Goal: Task Accomplishment & Management: Complete application form

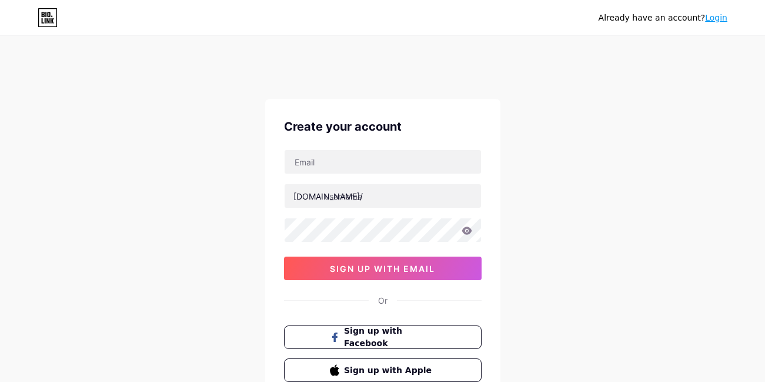
click at [342, 164] on input "text" at bounding box center [383, 162] width 196 height 24
type input "[EMAIL_ADDRESS][DOMAIN_NAME]"
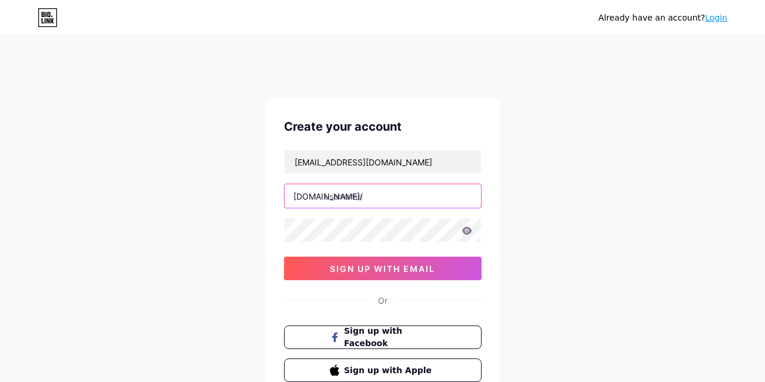
click at [351, 197] on input "text" at bounding box center [383, 196] width 196 height 24
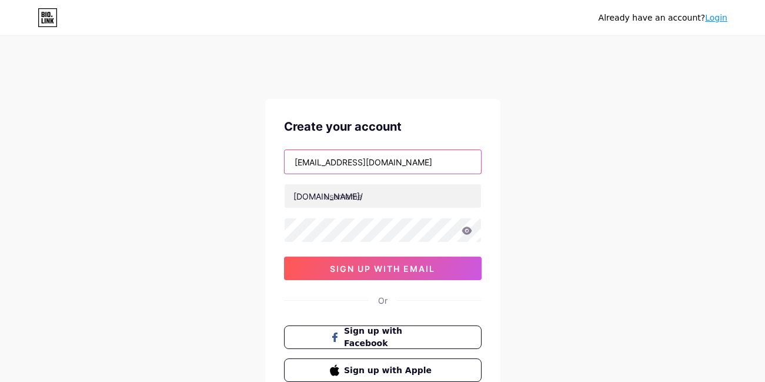
drag, startPoint x: 351, startPoint y: 162, endPoint x: 283, endPoint y: 165, distance: 67.7
click at [284, 165] on div "[EMAIL_ADDRESS][DOMAIN_NAME]" at bounding box center [383, 161] width 198 height 25
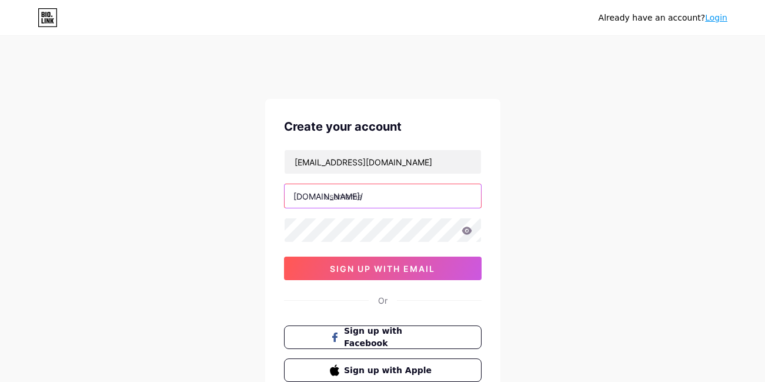
click at [336, 196] on input "text" at bounding box center [383, 196] width 196 height 24
paste input "adbconsulting"
type input "adbconsulting"
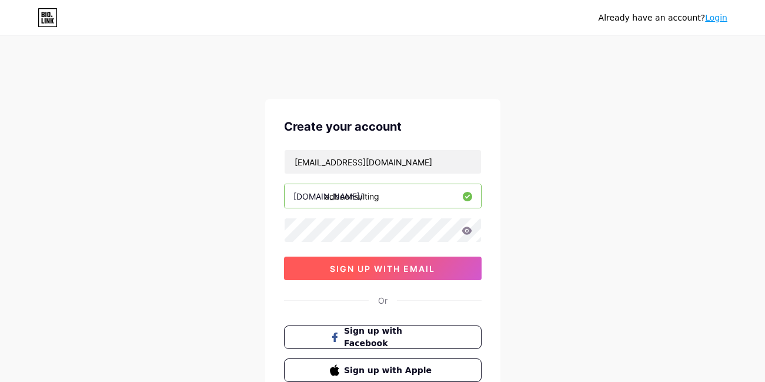
click at [369, 265] on span "sign up with email" at bounding box center [382, 268] width 105 height 10
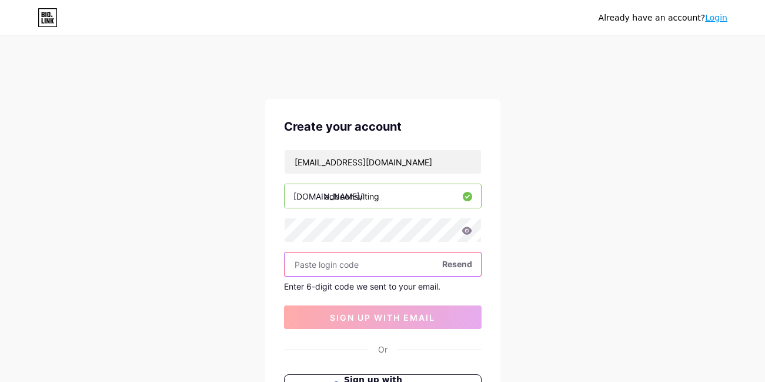
paste input "452097"
type input "452097"
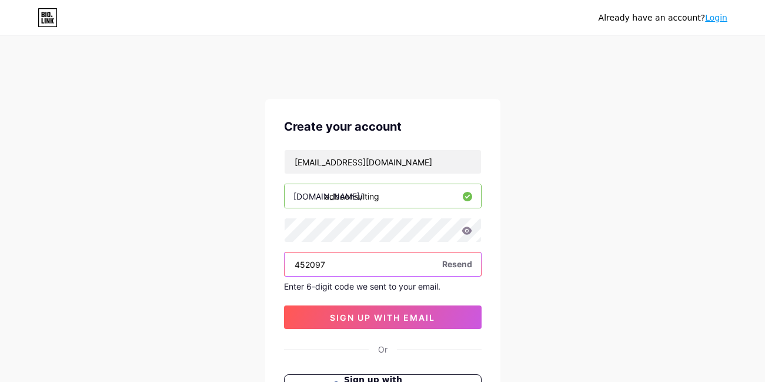
click at [299, 262] on input "452097" at bounding box center [383, 264] width 196 height 24
click at [298, 265] on input "452097" at bounding box center [383, 264] width 196 height 24
click at [298, 266] on input "452097" at bounding box center [383, 264] width 196 height 24
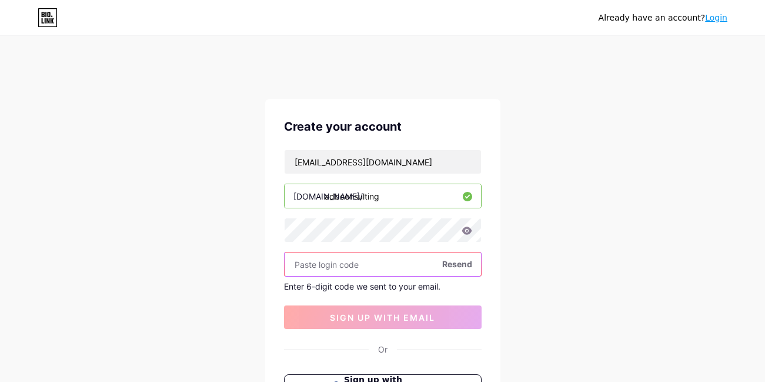
paste input "452097"
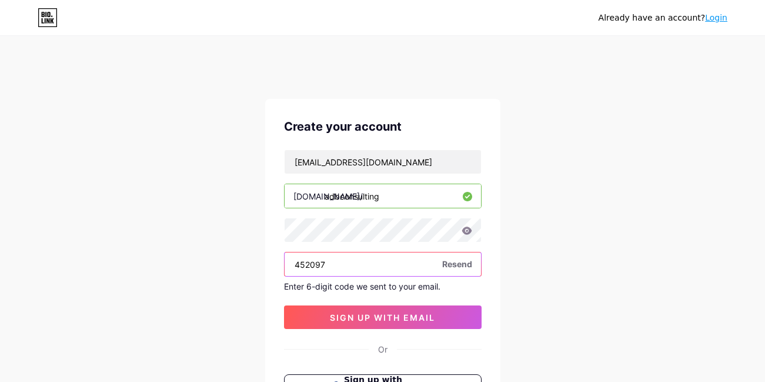
click at [297, 265] on input "452097" at bounding box center [383, 264] width 196 height 24
click at [296, 265] on input "452097" at bounding box center [383, 264] width 196 height 24
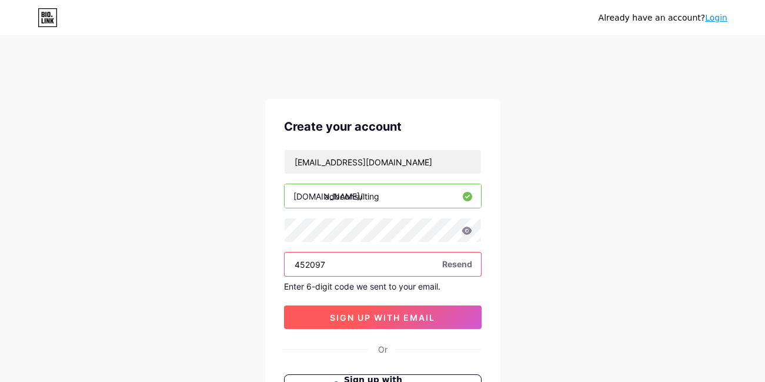
type input "452097"
click at [378, 325] on button "sign up with email" at bounding box center [383, 317] width 198 height 24
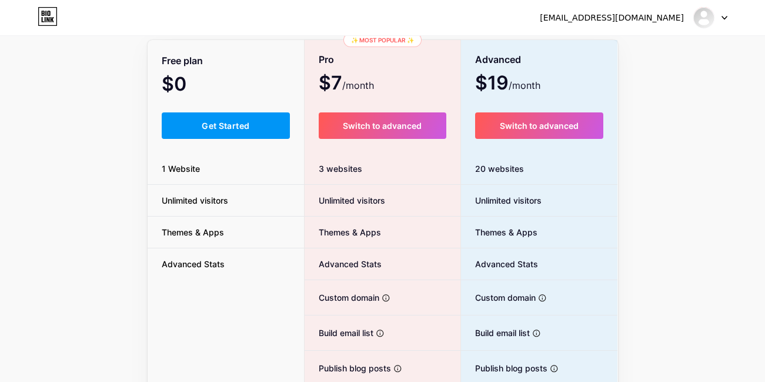
scroll to position [141, 0]
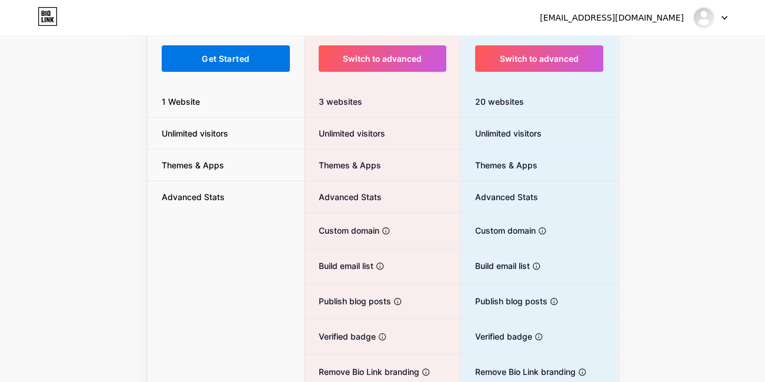
click at [233, 51] on button "Get Started" at bounding box center [226, 58] width 129 height 26
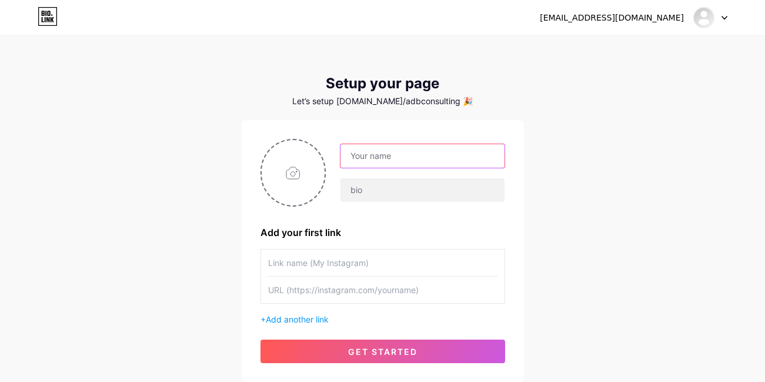
click at [359, 156] on input "text" at bounding box center [422, 156] width 163 height 24
drag, startPoint x: 409, startPoint y: 156, endPoint x: 503, endPoint y: 156, distance: 93.5
click at [503, 156] on input "[EMAIL_ADDRESS][DOMAIN_NAME]" at bounding box center [422, 156] width 163 height 24
type input "a"
click at [390, 158] on input "text" at bounding box center [422, 156] width 163 height 24
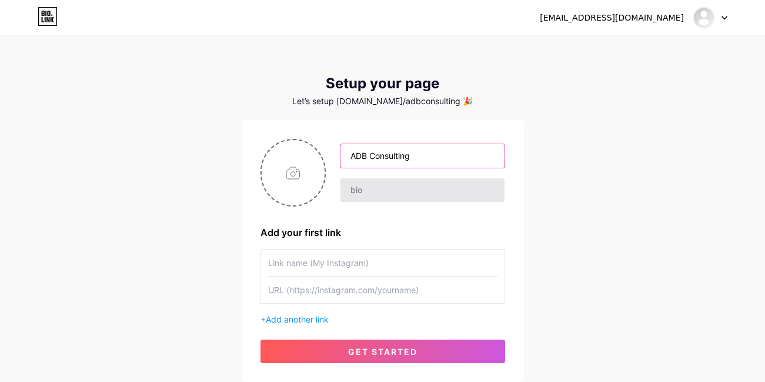
type input "ADB Consulting"
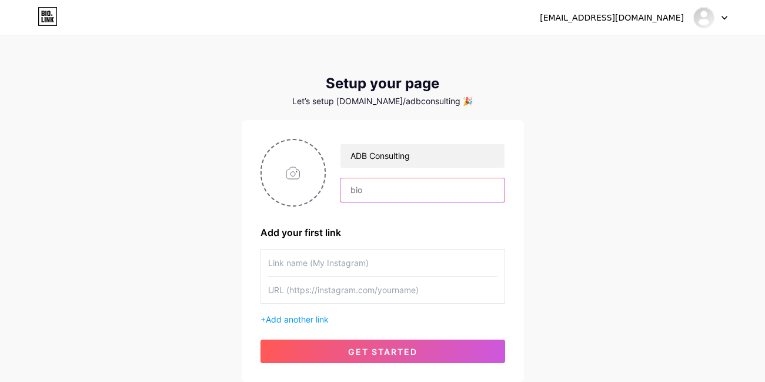
click at [376, 192] on input "text" at bounding box center [422, 190] width 163 height 24
paste input "ADBC CRO, based in [US_STATE], [GEOGRAPHIC_DATA], offers clinical research, pro…"
type input "ADBC CRO, based in [US_STATE], [GEOGRAPHIC_DATA], offers clinical research, pro…"
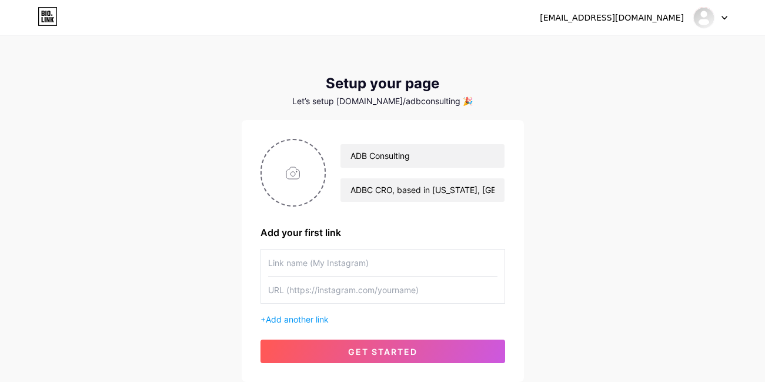
click at [603, 220] on div "[EMAIL_ADDRESS][DOMAIN_NAME] Dashboard Logout Setup your page Let’s setup [DOMA…" at bounding box center [382, 209] width 765 height 419
click at [308, 266] on input "text" at bounding box center [382, 262] width 229 height 26
click at [317, 298] on input "text" at bounding box center [382, 289] width 229 height 26
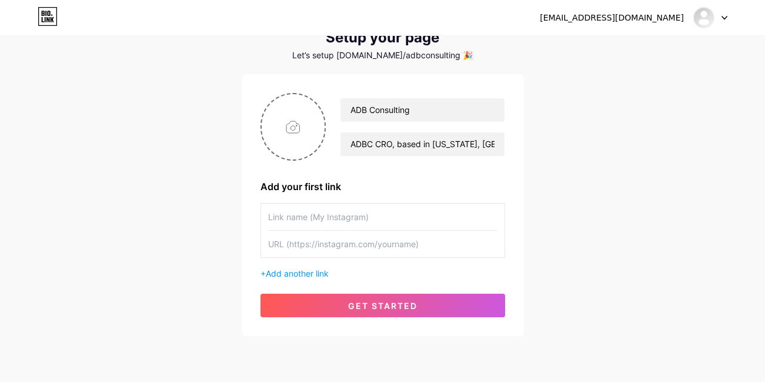
scroll to position [71, 0]
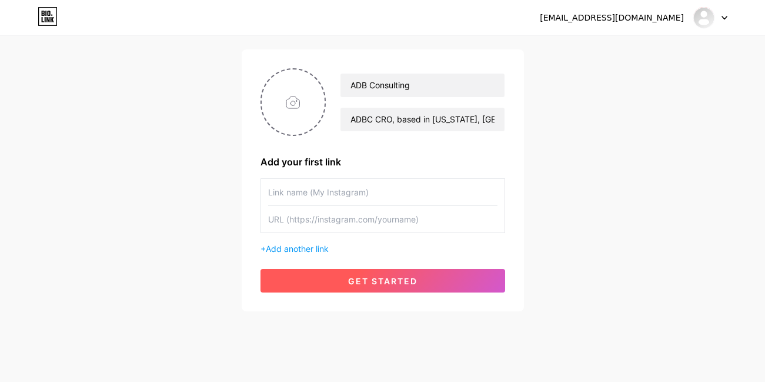
click at [390, 286] on button "get started" at bounding box center [383, 281] width 245 height 24
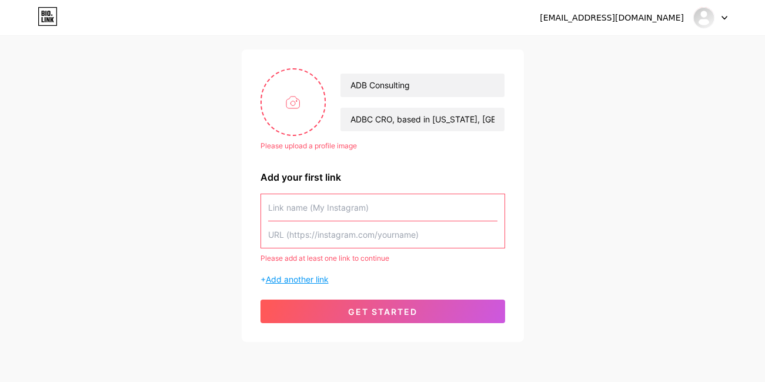
click at [315, 282] on span "Add another link" at bounding box center [297, 279] width 63 height 10
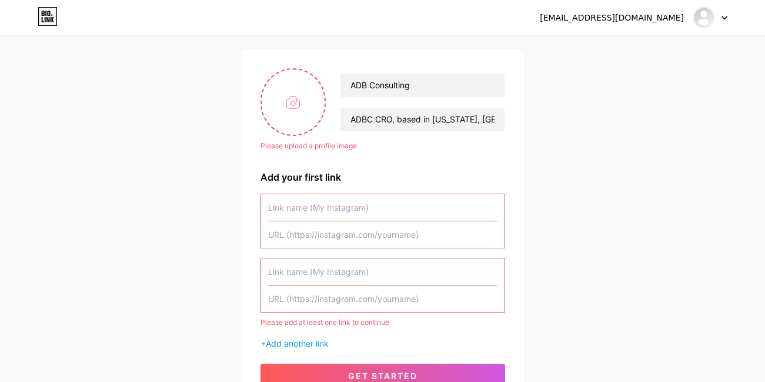
click at [339, 269] on input "text" at bounding box center [382, 271] width 229 height 26
click at [345, 212] on input "text" at bounding box center [382, 207] width 229 height 26
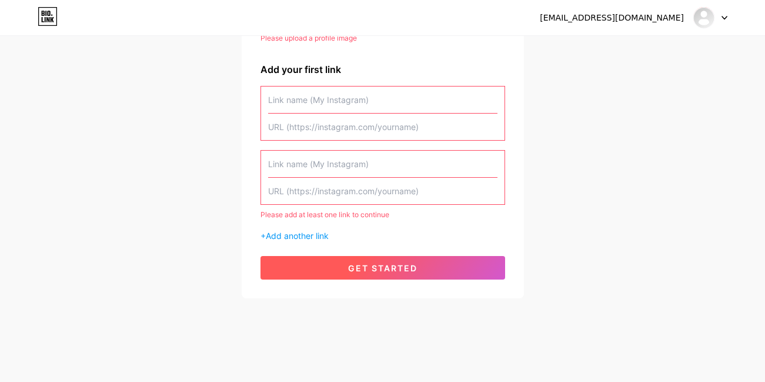
scroll to position [179, 0]
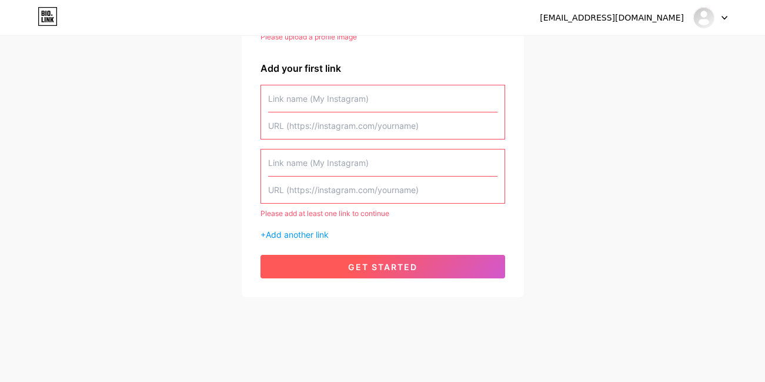
click at [405, 264] on span "get started" at bounding box center [382, 267] width 69 height 10
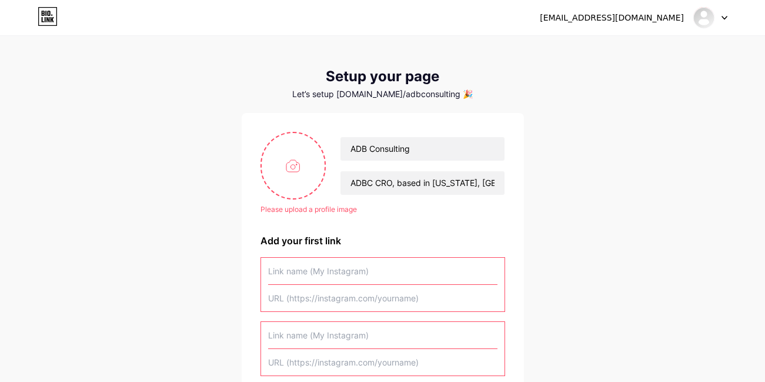
scroll to position [0, 0]
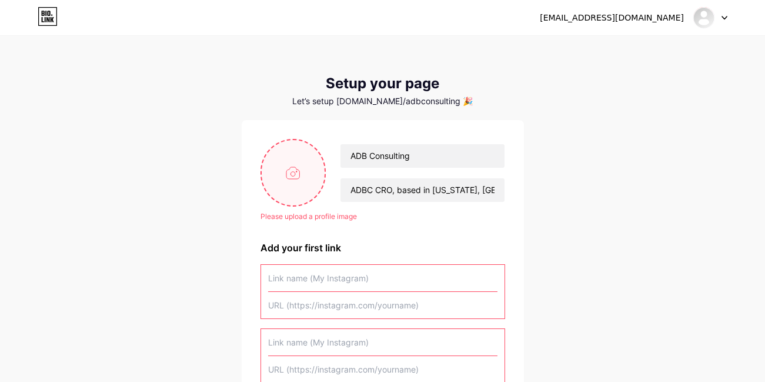
click at [295, 179] on input "file" at bounding box center [294, 172] width 64 height 65
click at [273, 173] on input "file" at bounding box center [294, 172] width 64 height 65
click at [292, 186] on input "file" at bounding box center [294, 172] width 64 height 65
click at [305, 176] on input "file" at bounding box center [294, 172] width 64 height 65
click at [709, 14] on img at bounding box center [704, 17] width 19 height 19
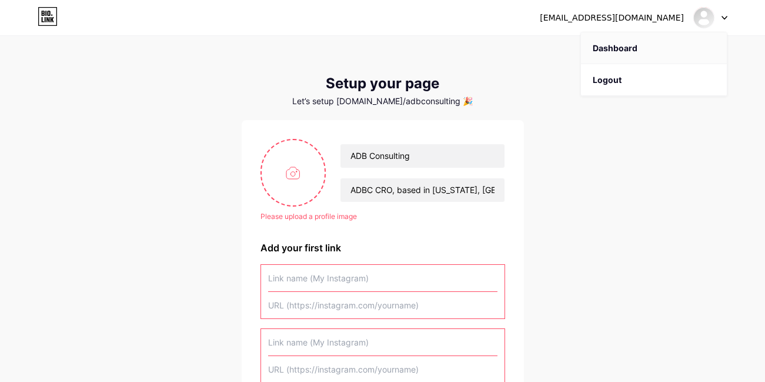
click at [623, 52] on link "Dashboard" at bounding box center [654, 48] width 146 height 32
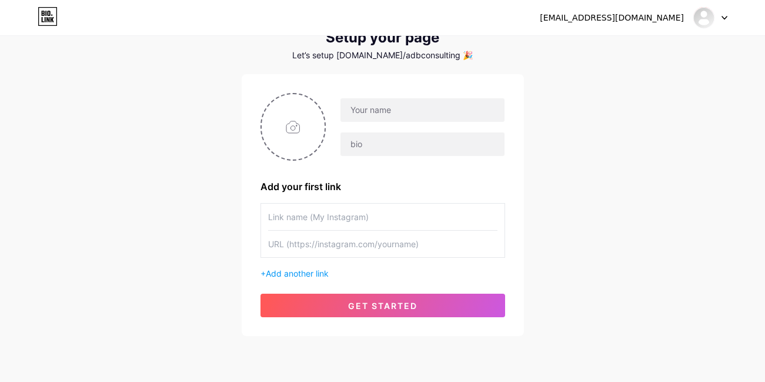
scroll to position [71, 0]
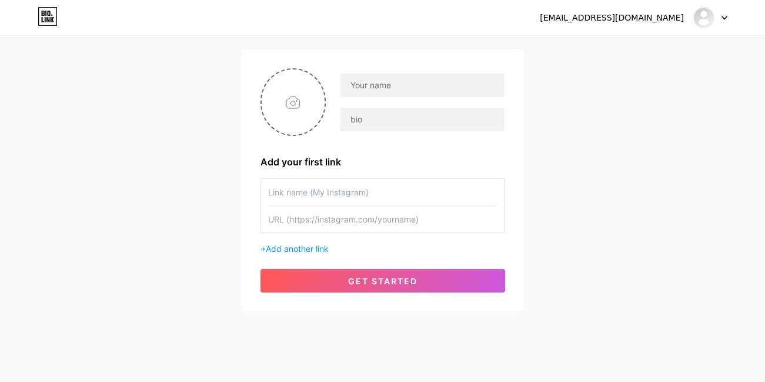
click at [587, 197] on div "[EMAIL_ADDRESS][DOMAIN_NAME] Dashboard Logout Setup your page Let’s setup [DOMA…" at bounding box center [382, 138] width 765 height 419
